Goal: Task Accomplishment & Management: Manage account settings

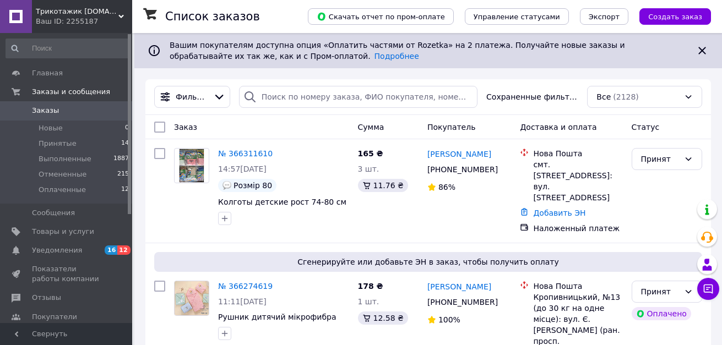
click at [667, 18] on span "Создать заказ" at bounding box center [675, 17] width 54 height 8
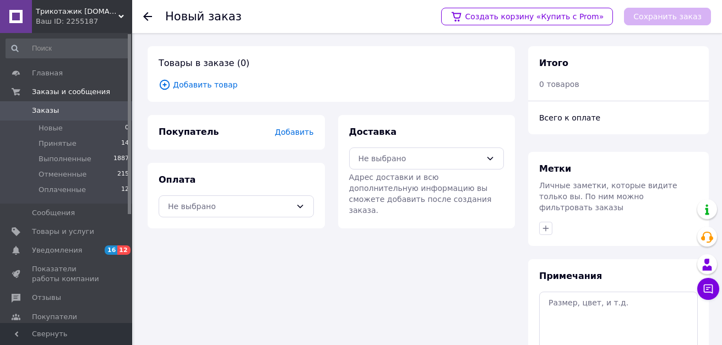
click at [203, 128] on span "Покупатель" at bounding box center [189, 132] width 60 height 10
click at [298, 205] on icon at bounding box center [300, 206] width 9 height 9
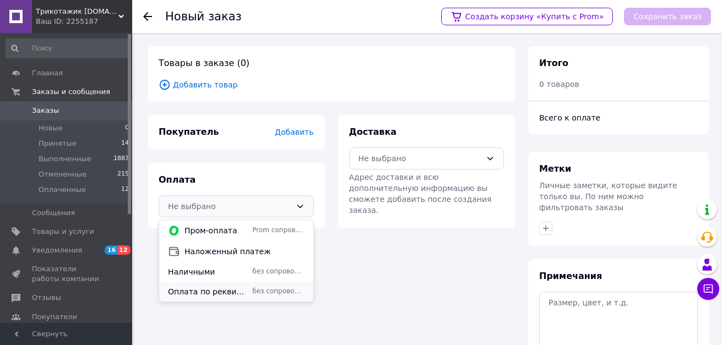
click at [236, 292] on span "Оплата по реквизитам" at bounding box center [208, 291] width 80 height 11
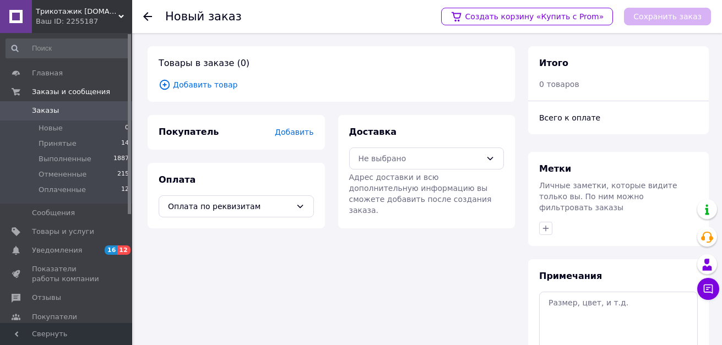
click at [290, 132] on span "Добавить" at bounding box center [294, 132] width 39 height 9
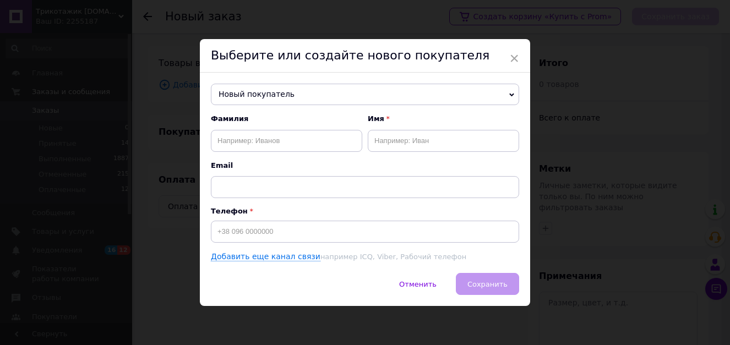
click at [299, 95] on span "Новый покупатель" at bounding box center [365, 95] width 308 height 22
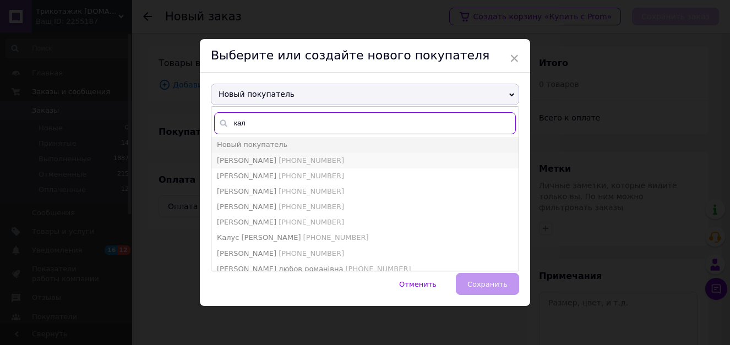
type input "кал"
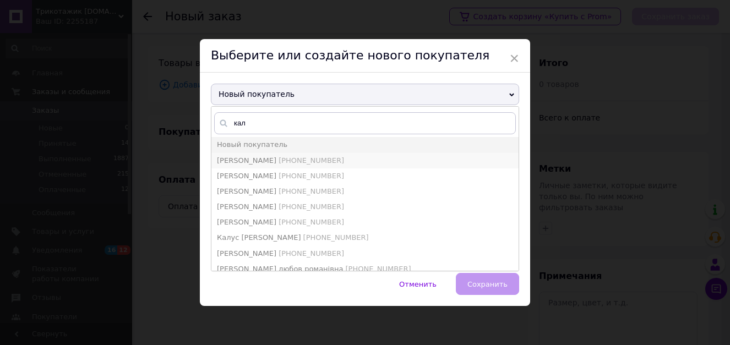
click at [276, 163] on span "[PERSON_NAME]" at bounding box center [246, 160] width 59 height 8
type input "[PERSON_NAME]"
type input "[PHONE_NUMBER]"
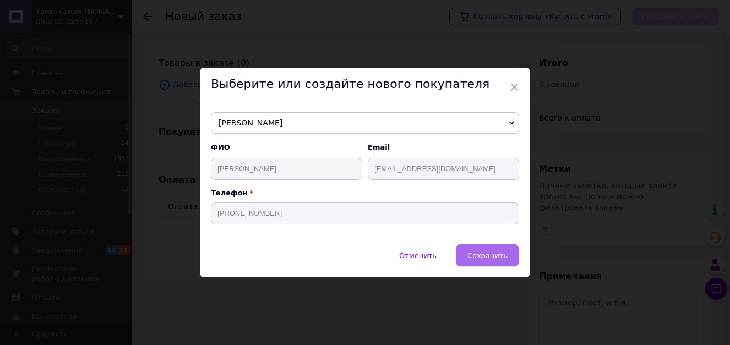
click at [477, 253] on span "Сохранить" at bounding box center [487, 256] width 40 height 8
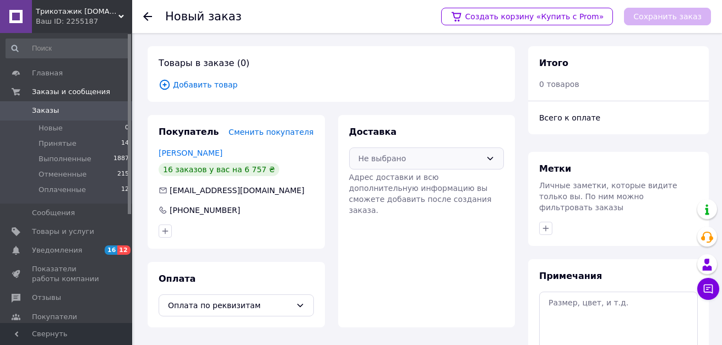
click at [483, 156] on div "Не выбрано" at bounding box center [426, 159] width 155 height 22
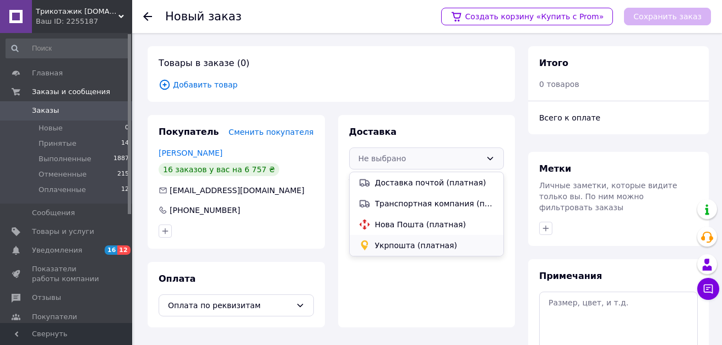
click at [407, 244] on span "Укрпошта (платная)" at bounding box center [435, 245] width 120 height 11
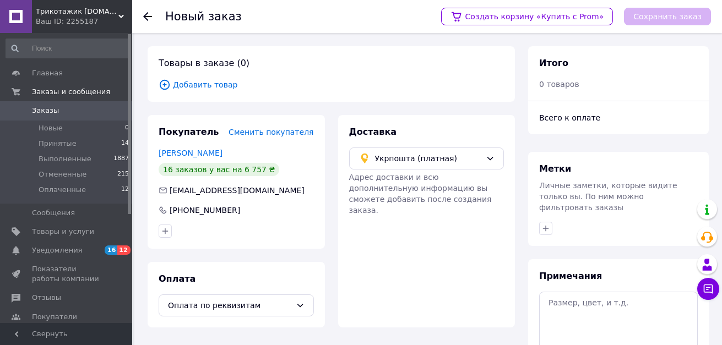
click at [203, 83] on span "Добавить товар" at bounding box center [331, 85] width 345 height 12
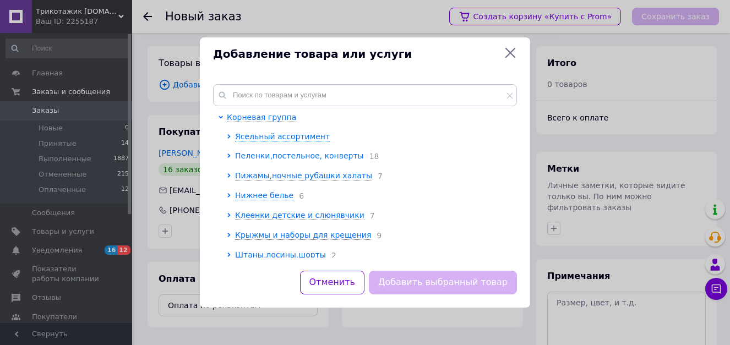
click at [263, 157] on span "Пеленки,постельное, конверты" at bounding box center [299, 155] width 129 height 9
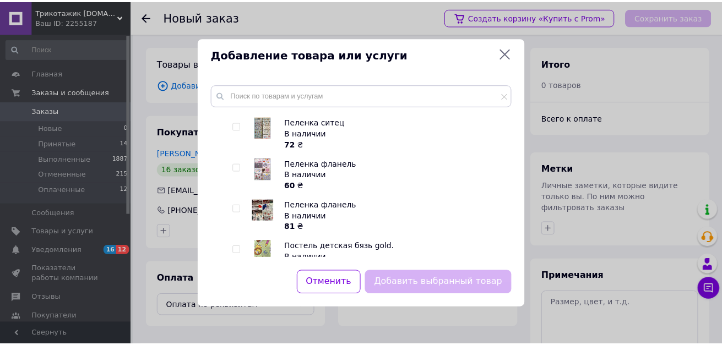
scroll to position [230, 0]
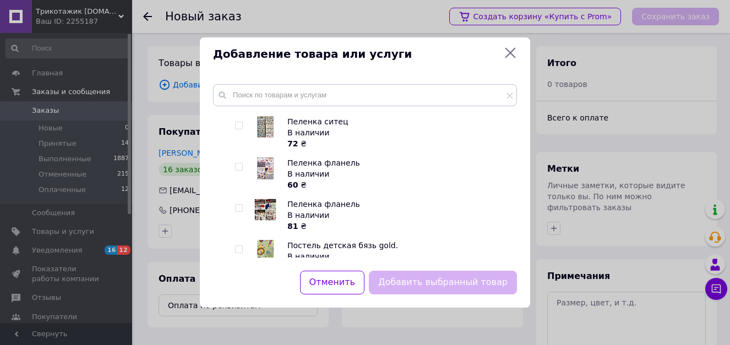
click at [267, 200] on img at bounding box center [265, 210] width 22 height 22
checkbox input "true"
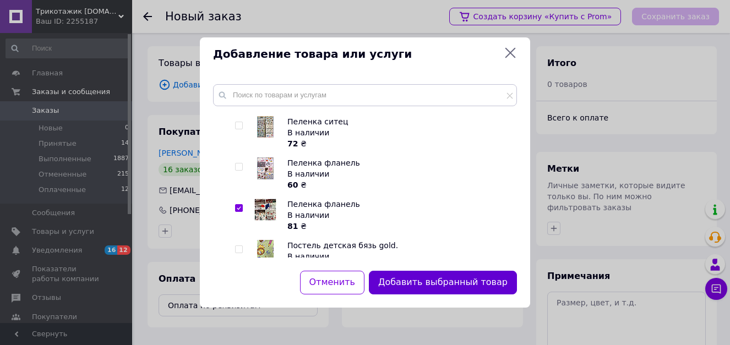
click at [411, 281] on button "Добавить выбранный товар" at bounding box center [443, 283] width 148 height 24
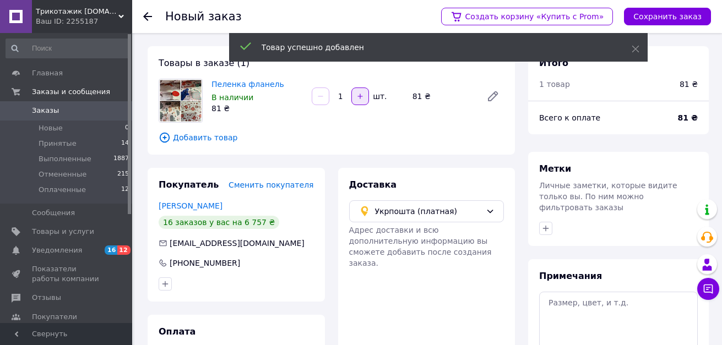
click at [363, 93] on icon "button" at bounding box center [360, 96] width 8 height 8
click at [363, 94] on icon "button" at bounding box center [360, 96] width 8 height 8
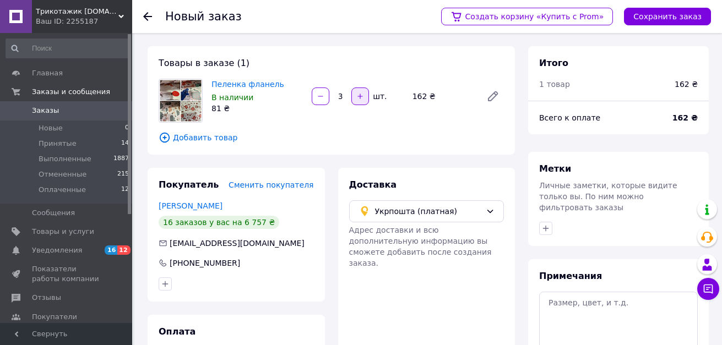
click at [363, 94] on icon "button" at bounding box center [360, 96] width 8 height 8
click at [363, 95] on icon "button" at bounding box center [360, 96] width 8 height 8
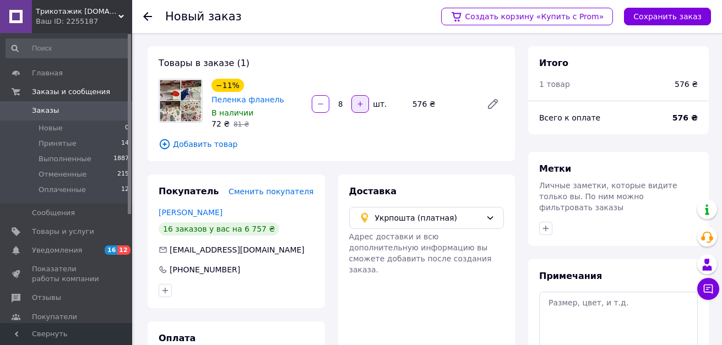
click at [363, 95] on button "button" at bounding box center [360, 104] width 18 height 18
type input "10"
click at [688, 15] on button "Сохранить заказ" at bounding box center [667, 17] width 87 height 18
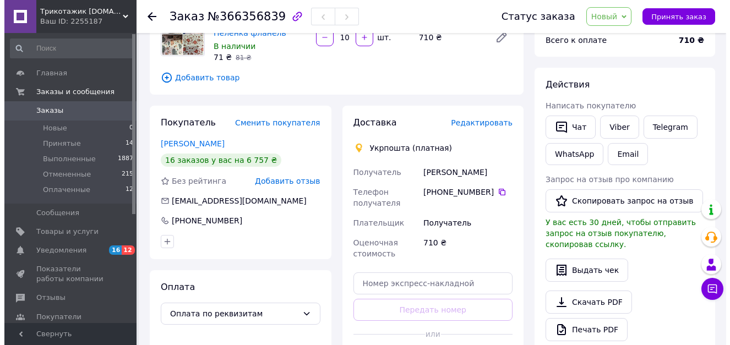
scroll to position [112, 0]
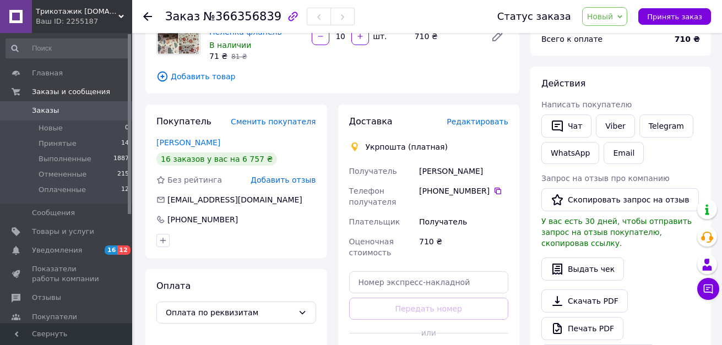
click at [297, 182] on span "Добавить отзыв" at bounding box center [282, 180] width 65 height 9
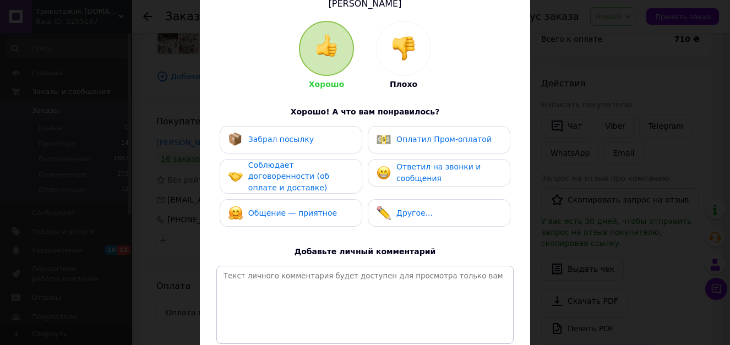
scroll to position [101, 0]
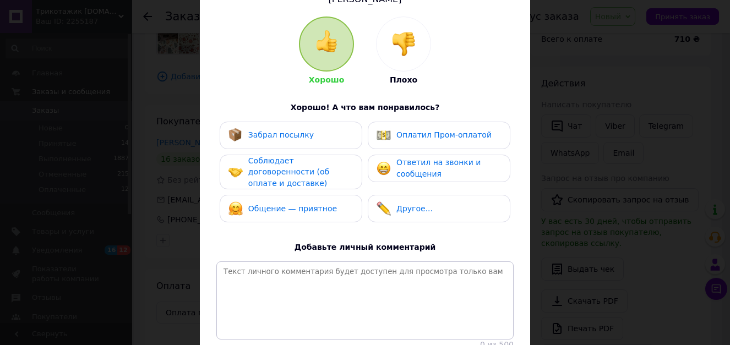
click at [245, 166] on div "Соблюдает договоренности (об оплате и доставке)" at bounding box center [290, 172] width 124 height 34
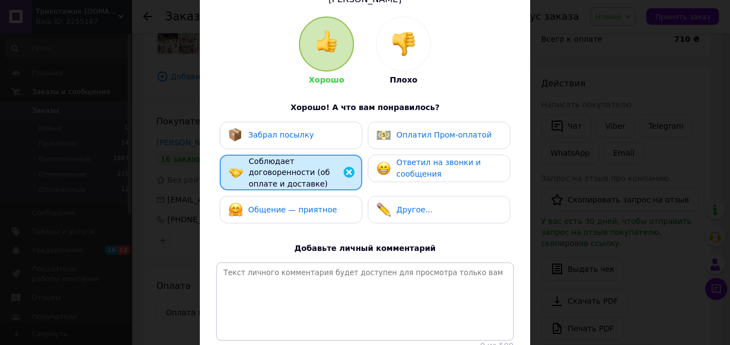
click at [266, 135] on span "Забрал посылку" at bounding box center [281, 134] width 66 height 9
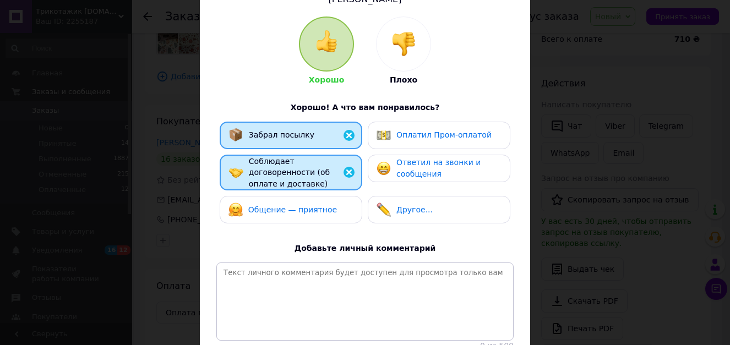
click at [407, 175] on span "Ответил на звонки и сообщения" at bounding box center [438, 168] width 84 height 20
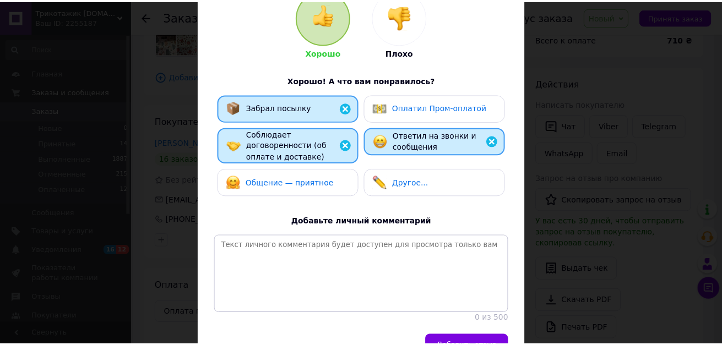
scroll to position [133, 0]
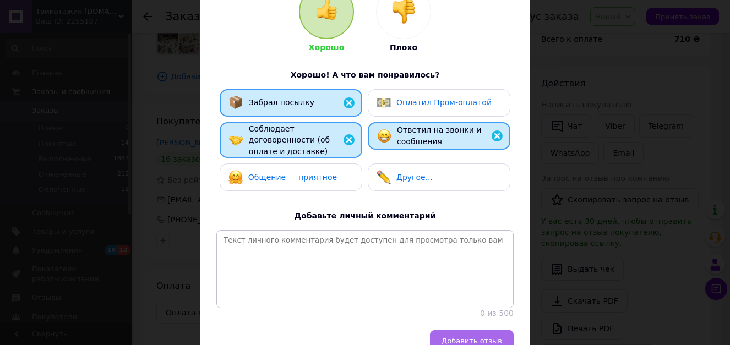
click at [470, 337] on span "Добавить отзыв" at bounding box center [471, 341] width 61 height 8
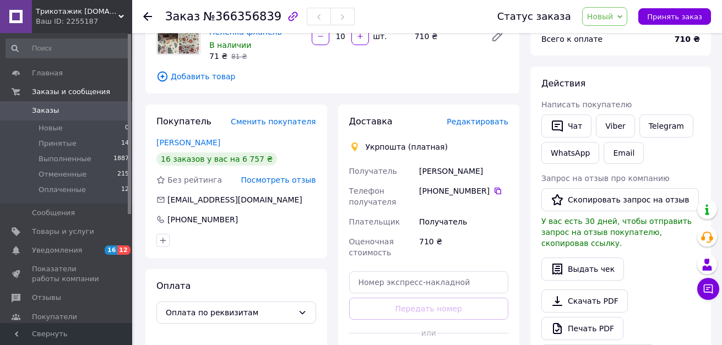
click at [277, 180] on span "Посмотреть отзыв" at bounding box center [278, 180] width 75 height 9
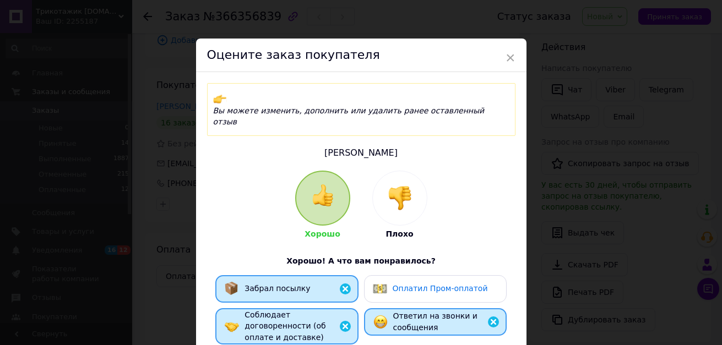
scroll to position [146, 0]
drag, startPoint x: 520, startPoint y: 187, endPoint x: 568, endPoint y: 114, distance: 86.6
click at [568, 114] on div "× Оцените заказ покупателя Вы можете изменить, дополнить или удалить ранее оста…" at bounding box center [361, 172] width 722 height 345
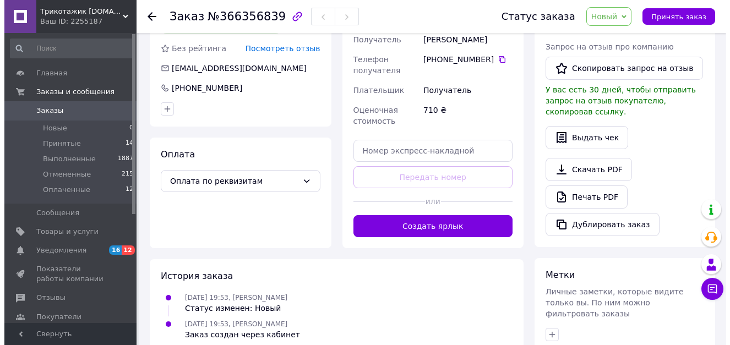
scroll to position [242, 0]
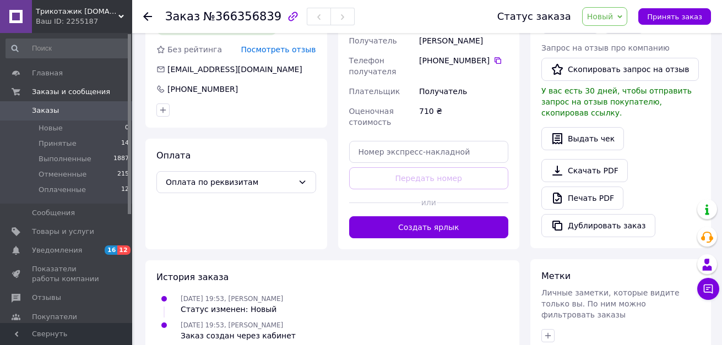
click at [301, 52] on span "Посмотреть отзыв" at bounding box center [278, 49] width 75 height 9
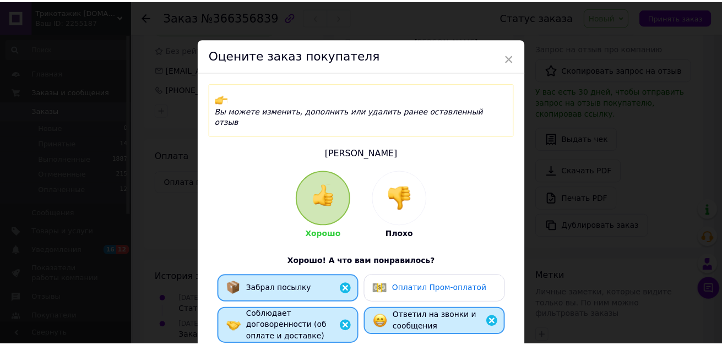
scroll to position [216, 0]
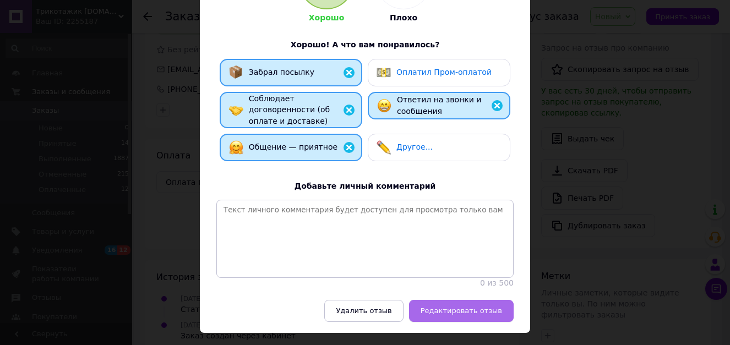
click at [490, 307] on span "Редактировать отзыв" at bounding box center [461, 311] width 81 height 8
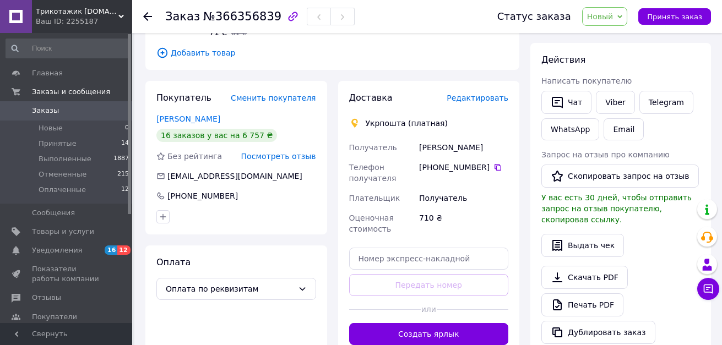
scroll to position [174, 0]
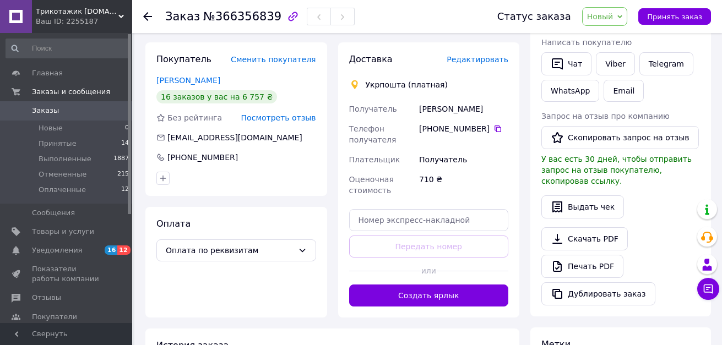
click at [500, 61] on span "Редактировать" at bounding box center [477, 59] width 62 height 9
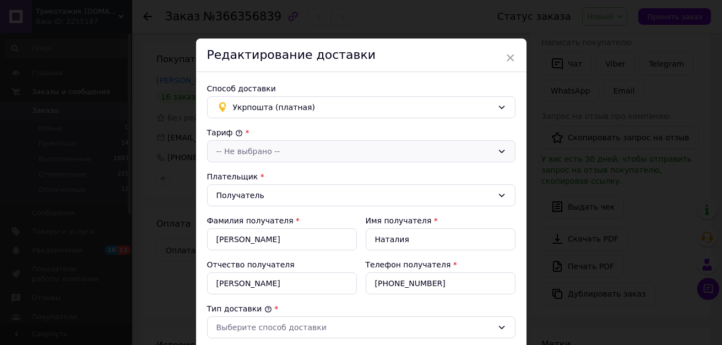
click at [498, 148] on icon at bounding box center [501, 151] width 9 height 9
click at [232, 179] on li "Стандарт" at bounding box center [359, 175] width 307 height 20
drag, startPoint x: 522, startPoint y: 221, endPoint x: 514, endPoint y: 224, distance: 8.7
click at [514, 224] on div "Способ доставки Укрпошта (платная) Тариф * Стандарт Плательщик * Получатель Фам…" at bounding box center [361, 342] width 330 height 541
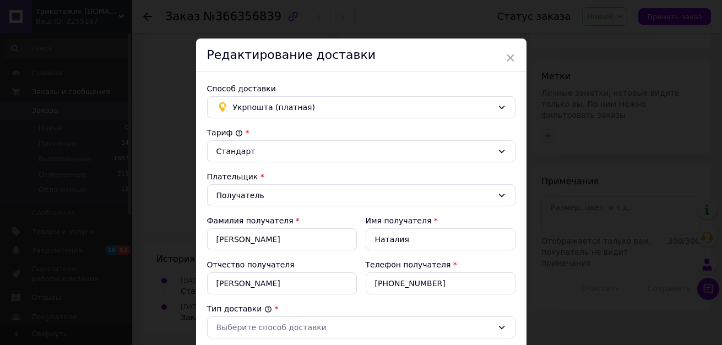
click at [630, 215] on div "× Редактирование доставки Способ доставки Укрпошта (платная) Тариф * Стандарт П…" at bounding box center [361, 172] width 722 height 345
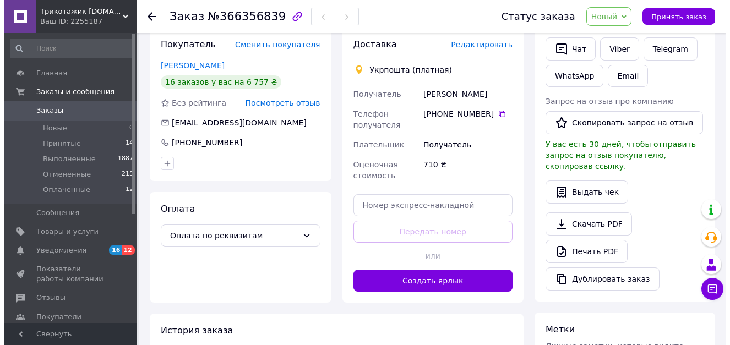
scroll to position [190, 0]
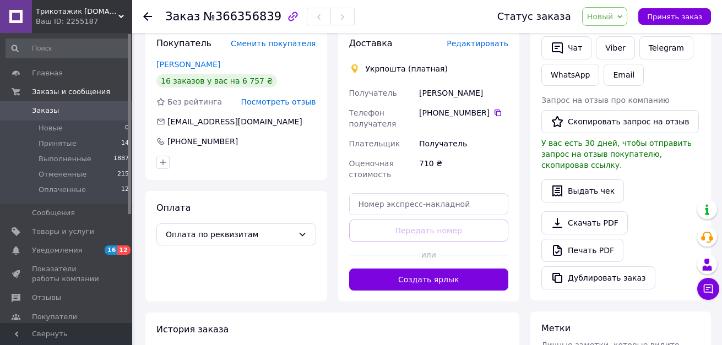
click at [488, 47] on span "Редактировать" at bounding box center [477, 43] width 62 height 9
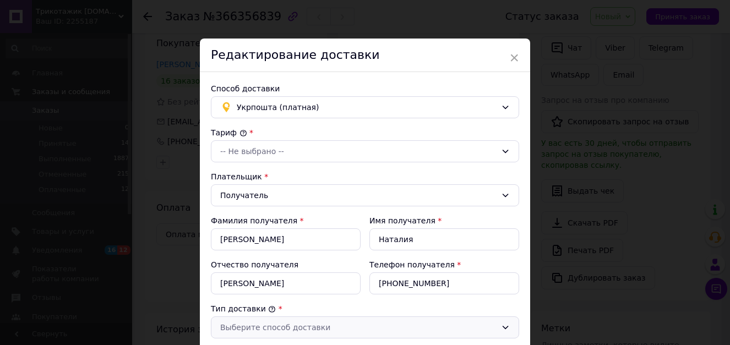
click at [505, 325] on icon at bounding box center [505, 327] width 9 height 9
click at [260, 285] on li "Склад - склад" at bounding box center [363, 284] width 307 height 20
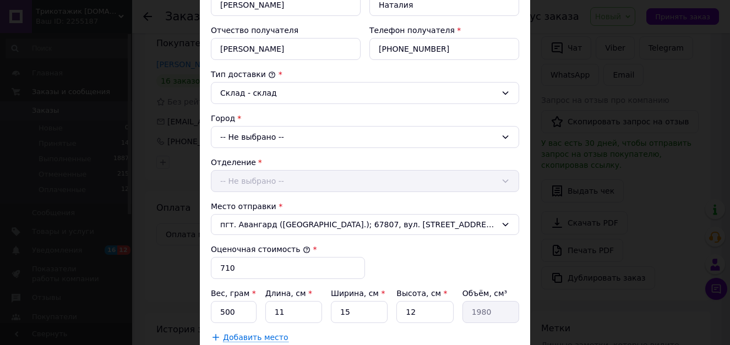
scroll to position [236, 0]
click at [236, 133] on div "-- Не выбрано --" at bounding box center [365, 136] width 308 height 22
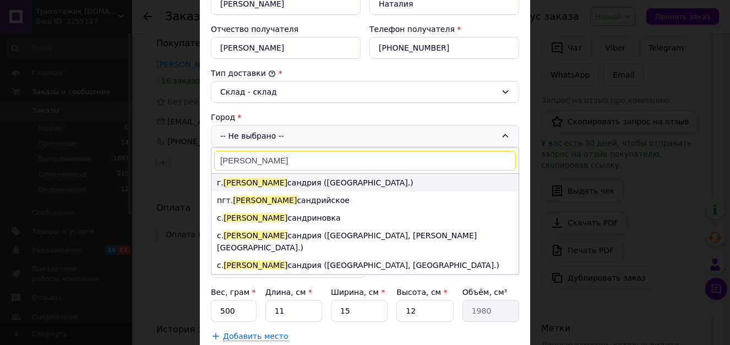
type input "[PERSON_NAME]"
click at [239, 180] on span "[PERSON_NAME]" at bounding box center [255, 182] width 64 height 9
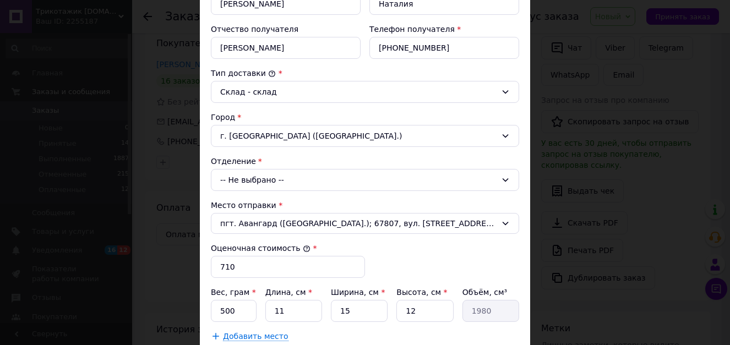
click at [238, 180] on div "-- Не выбрано --" at bounding box center [365, 180] width 308 height 22
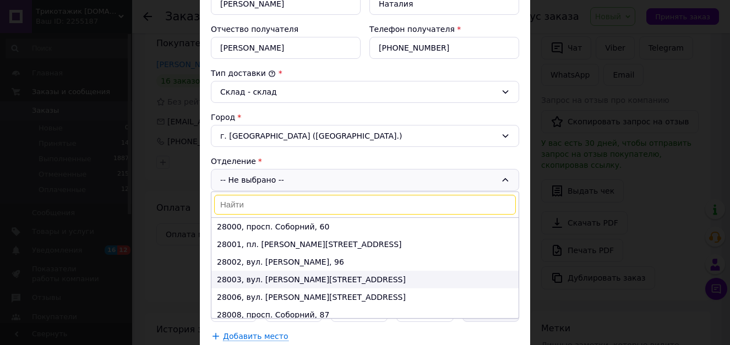
click at [242, 281] on li "28003, вул. [PERSON_NAME][STREET_ADDRESS]" at bounding box center [364, 280] width 307 height 18
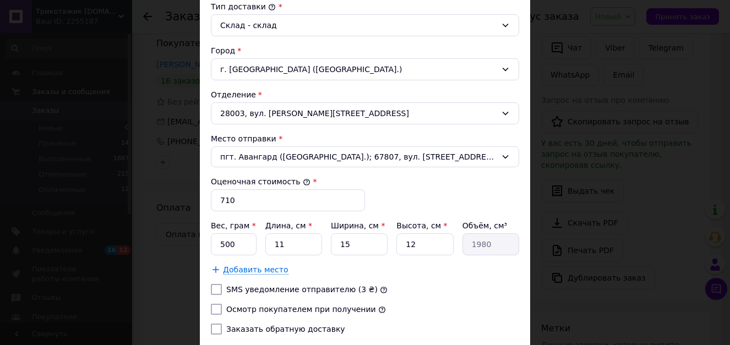
scroll to position [383, 0]
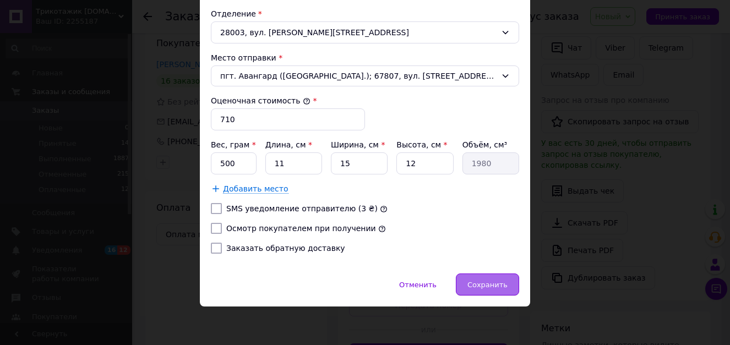
click at [487, 288] on span "Сохранить" at bounding box center [487, 285] width 40 height 8
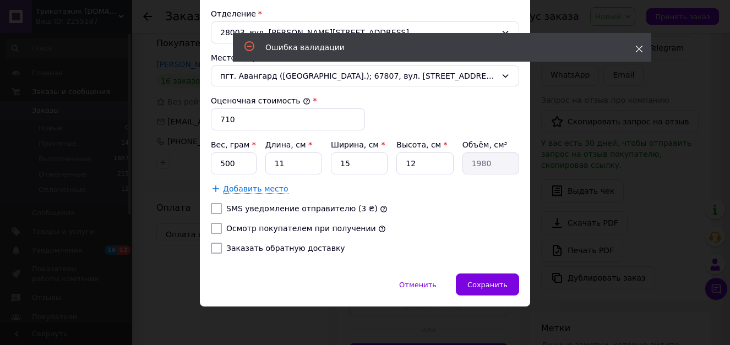
click at [642, 50] on icon at bounding box center [639, 49] width 8 height 8
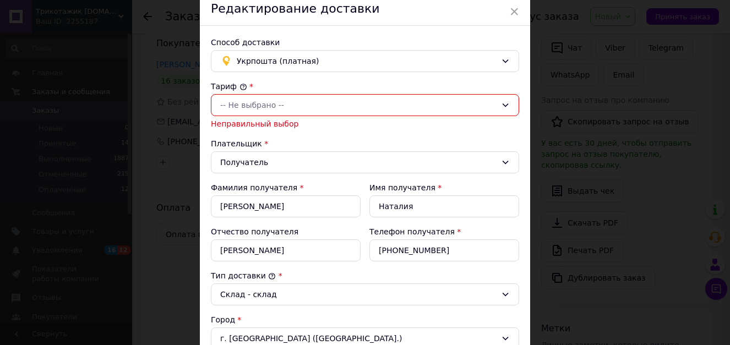
scroll to position [45, 0]
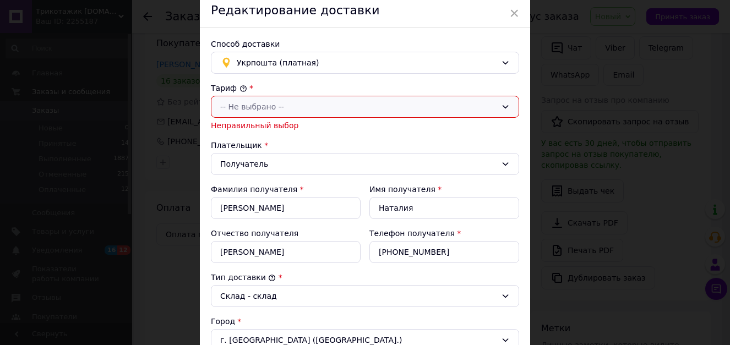
click at [505, 107] on icon at bounding box center [506, 106] width 6 height 3
click at [228, 134] on li "Стандарт" at bounding box center [363, 131] width 307 height 20
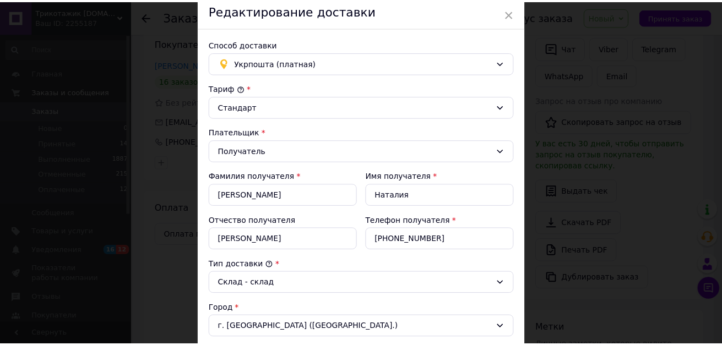
scroll to position [347, 0]
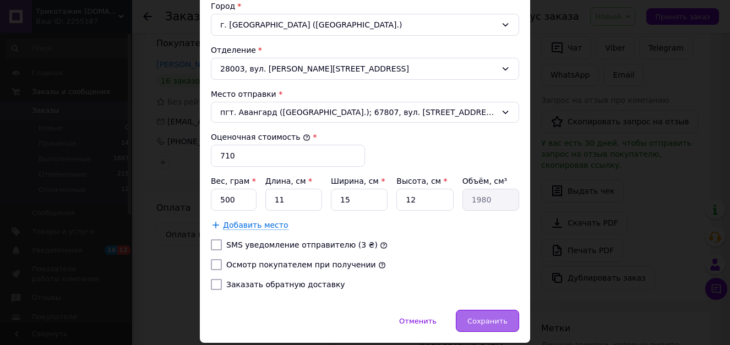
click at [497, 323] on span "Сохранить" at bounding box center [487, 321] width 40 height 8
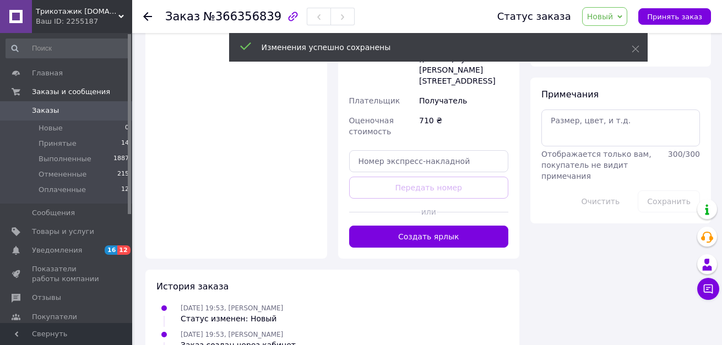
scroll to position [534, 0]
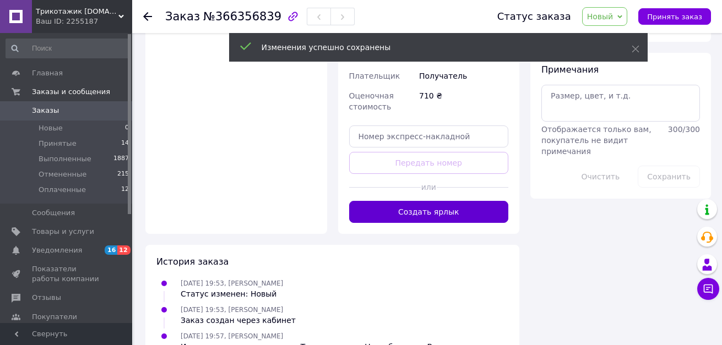
click at [430, 201] on button "Создать ярлык" at bounding box center [429, 212] width 160 height 22
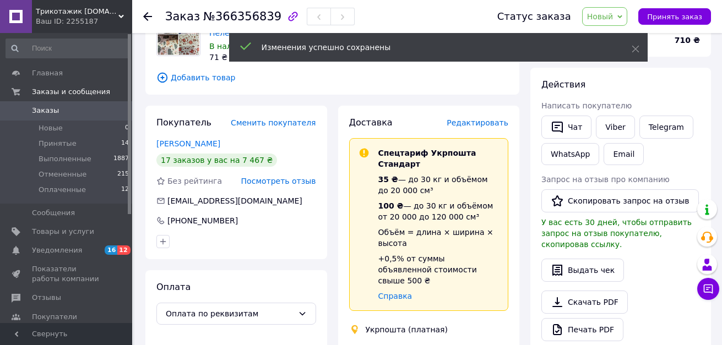
scroll to position [109, 0]
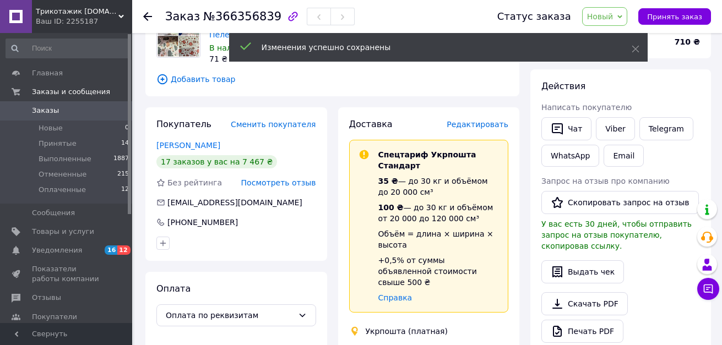
click at [481, 126] on span "Редактировать" at bounding box center [477, 124] width 62 height 9
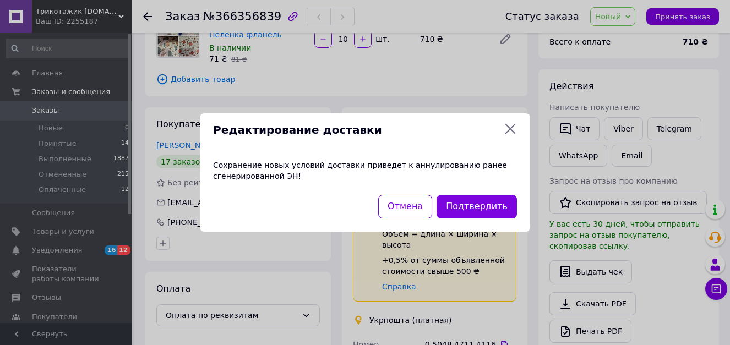
click at [456, 69] on div "Редактирование доставки Сохранение новых условий доставки приведет к аннулирова…" at bounding box center [365, 172] width 730 height 345
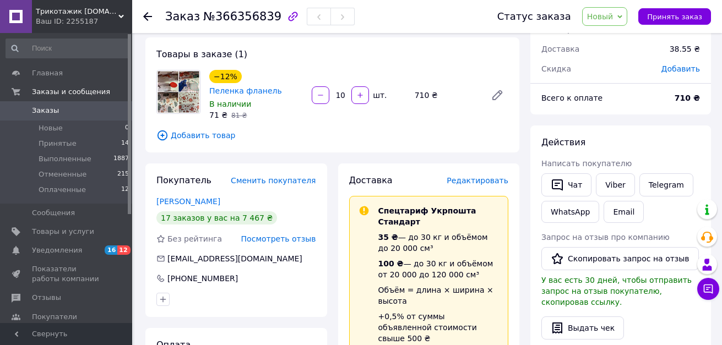
scroll to position [0, 0]
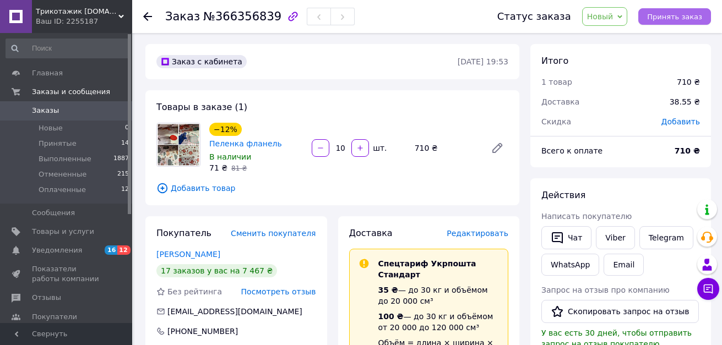
click at [695, 15] on span "Принять заказ" at bounding box center [674, 17] width 55 height 8
